Goal: Transaction & Acquisition: Subscribe to service/newsletter

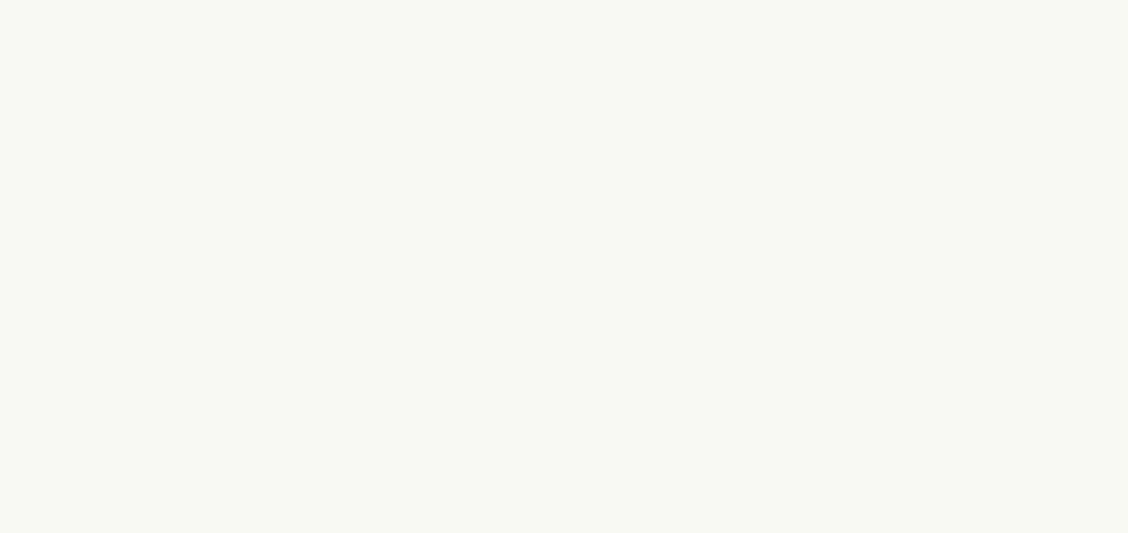
select select "FR"
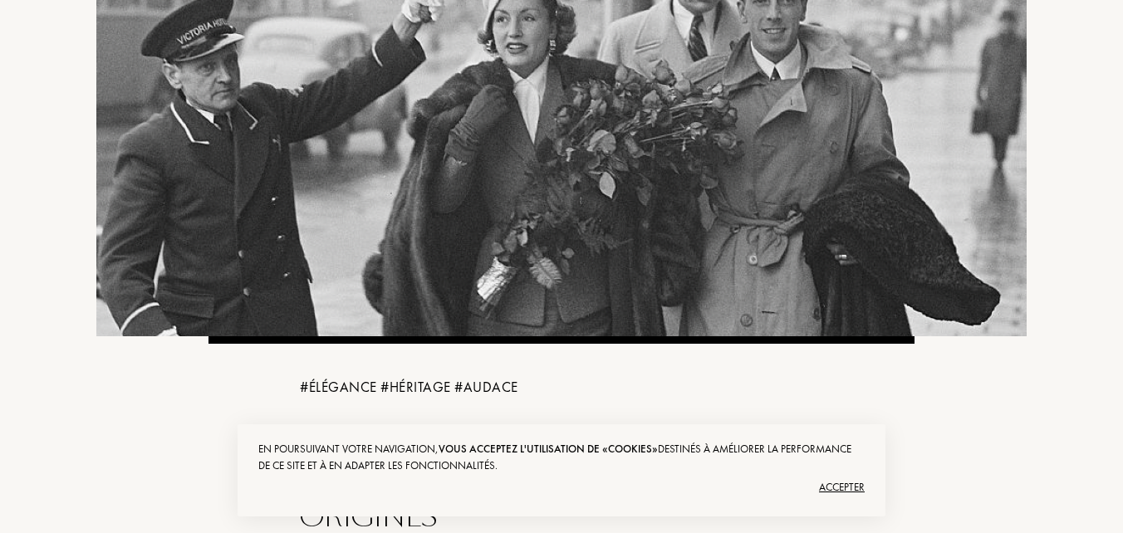
scroll to position [190, 0]
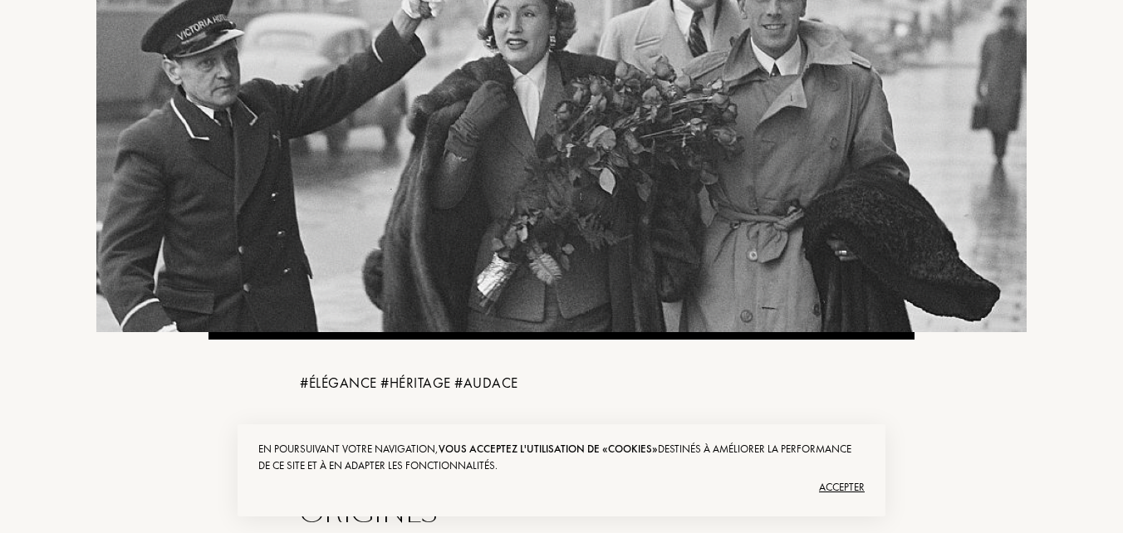
click at [840, 492] on div "Accepter" at bounding box center [561, 487] width 606 height 27
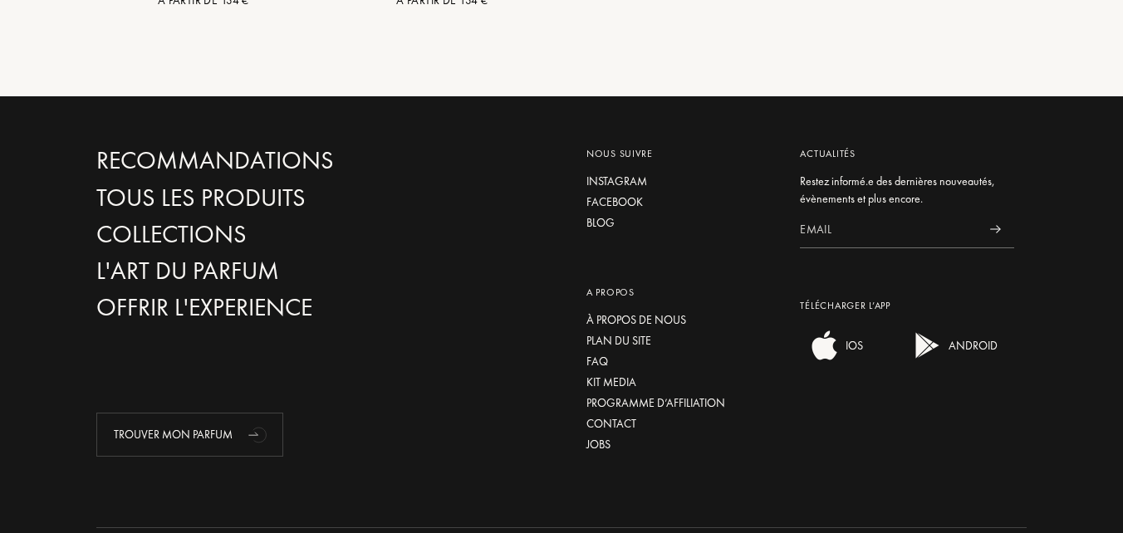
scroll to position [2197, 0]
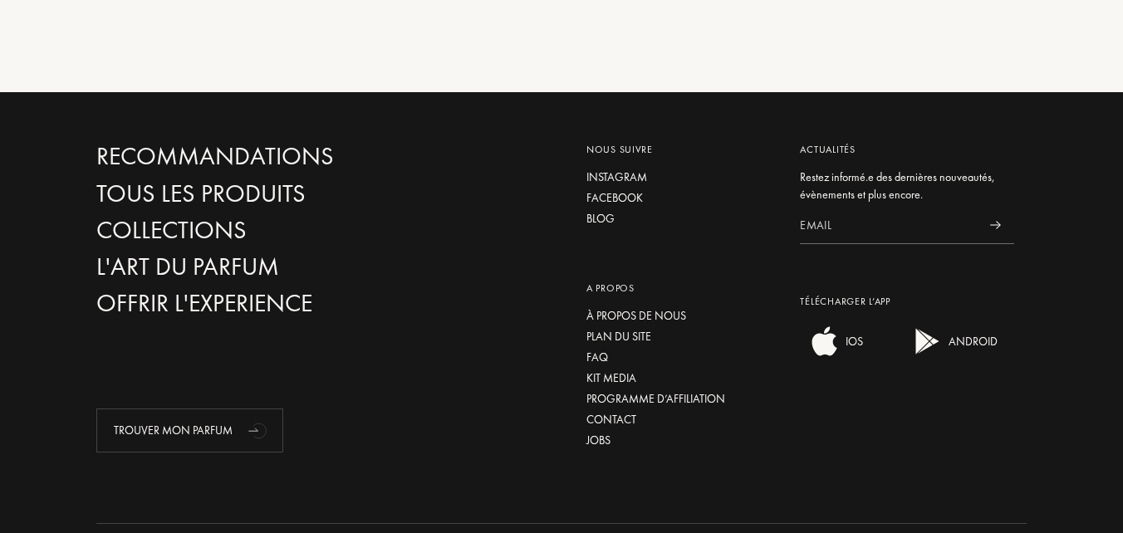
click at [811, 207] on input at bounding box center [888, 225] width 177 height 37
type input "nicolasgauthron@hotmail.fr"
click at [995, 207] on div at bounding box center [994, 225] width 37 height 37
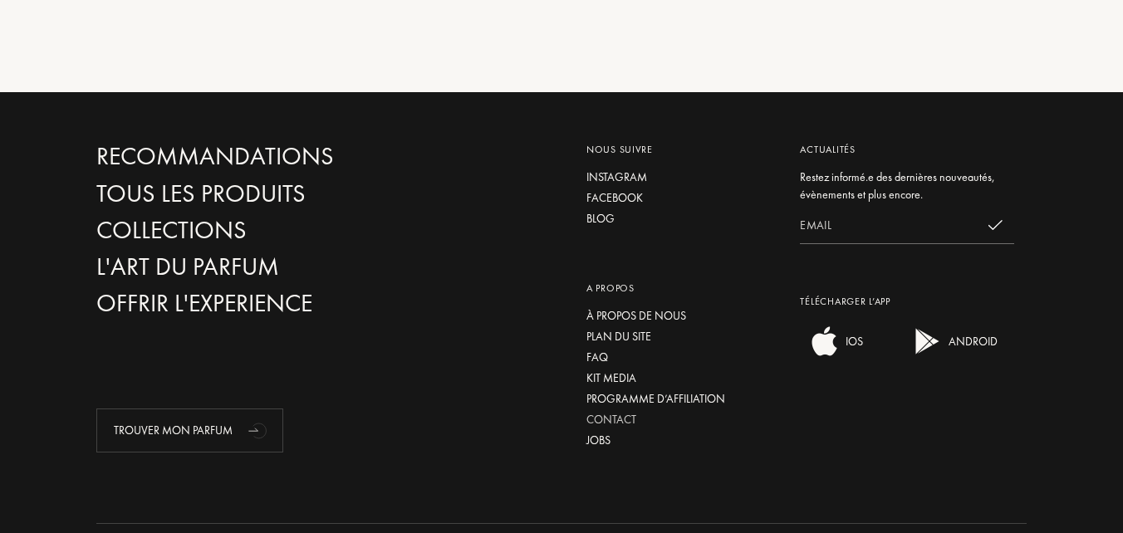
click at [602, 411] on div "Contact" at bounding box center [680, 419] width 189 height 17
drag, startPoint x: 1122, startPoint y: 438, endPoint x: 1106, endPoint y: 397, distance: 43.6
click at [1106, 391] on div "Recommandations Tous les produits Collections L'Art du Parfum Offrir l'experien…" at bounding box center [561, 303] width 1123 height 423
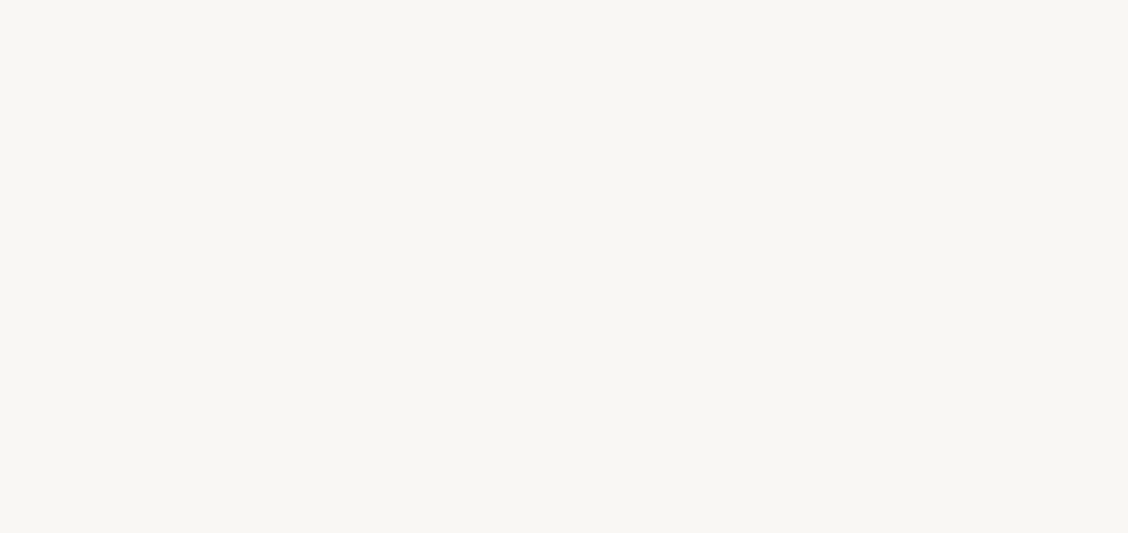
select select "FR"
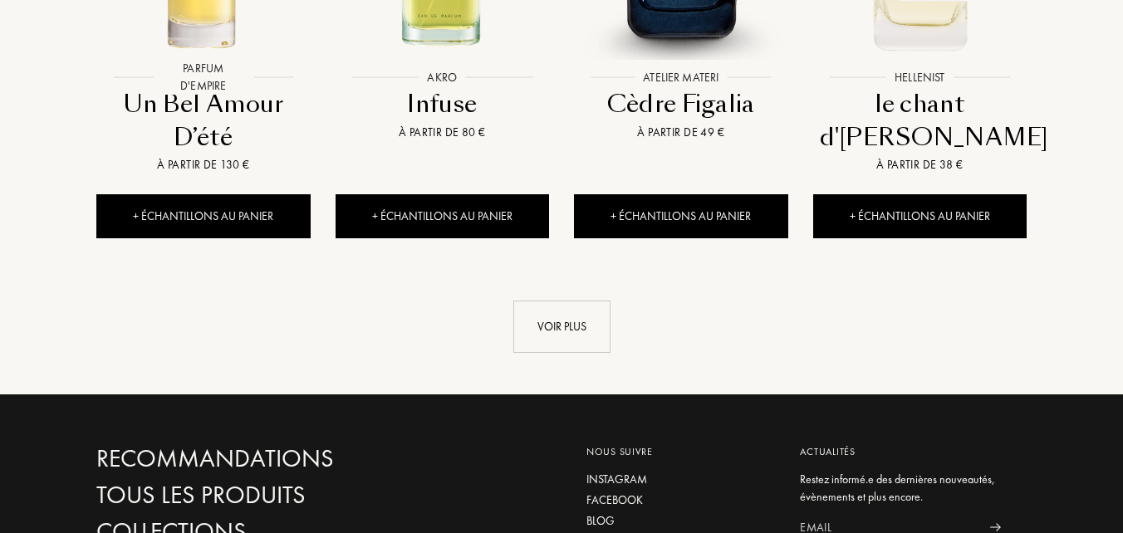
scroll to position [1796, 0]
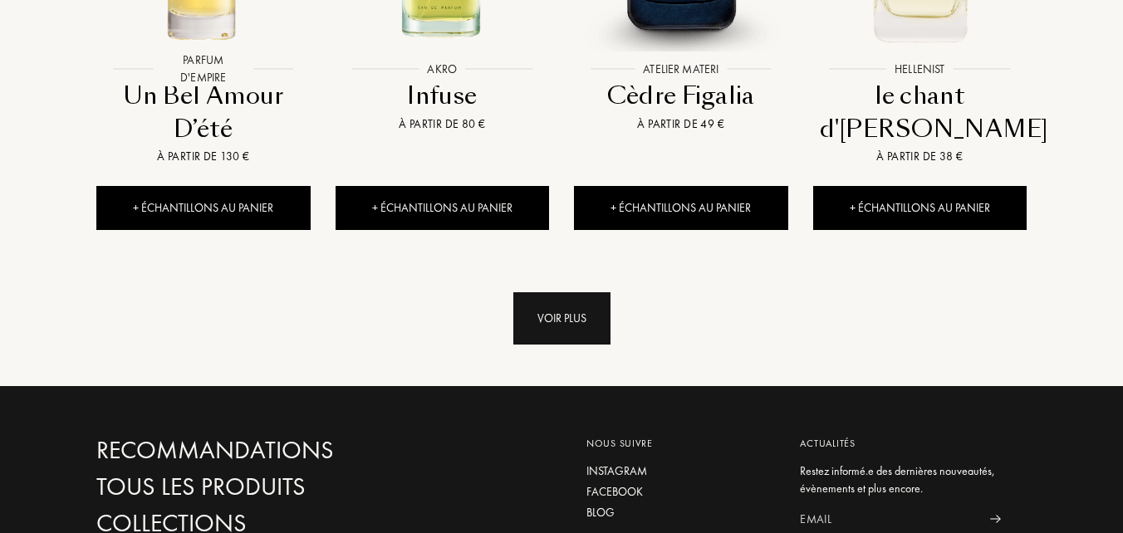
click at [556, 292] on div "Voir plus" at bounding box center [561, 318] width 97 height 52
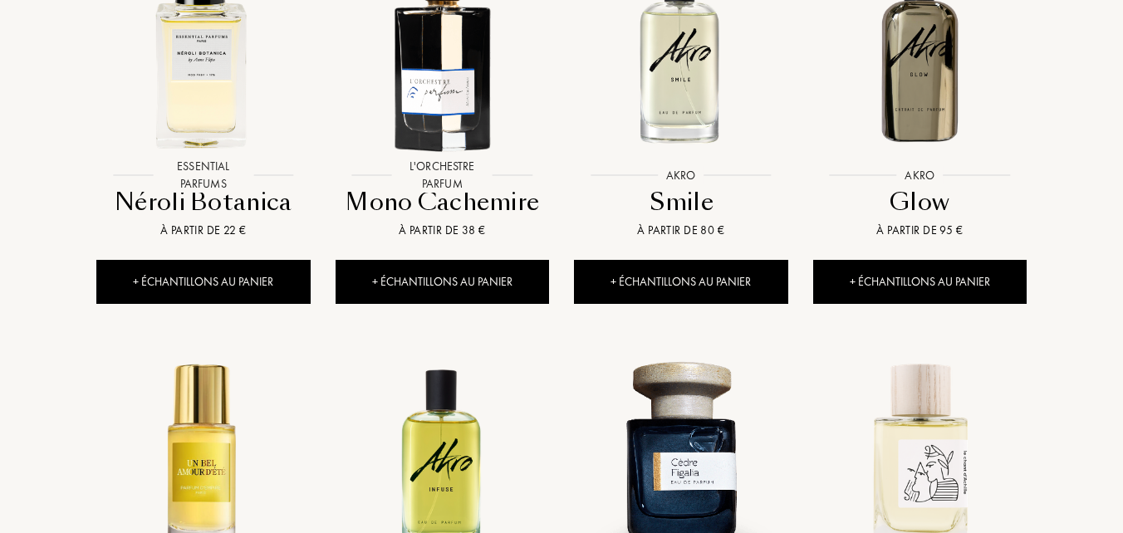
scroll to position [0, 0]
